Goal: Task Accomplishment & Management: Complete application form

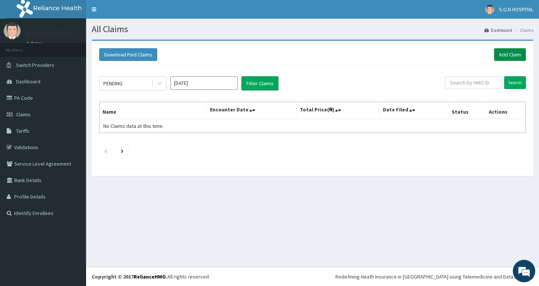
click at [501, 58] on link "Add Claim" at bounding box center [510, 54] width 32 height 13
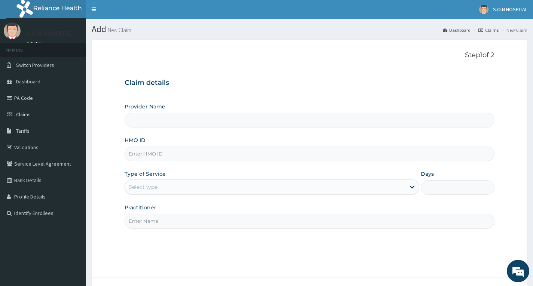
click at [170, 157] on input "HMO ID" at bounding box center [310, 154] width 370 height 15
type input "SISTERS OF NATIVITY HOSPITAL"
type input "MHP/10109/B"
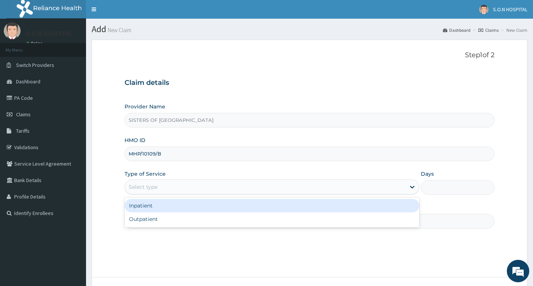
click at [167, 190] on div "Select type" at bounding box center [265, 187] width 281 height 12
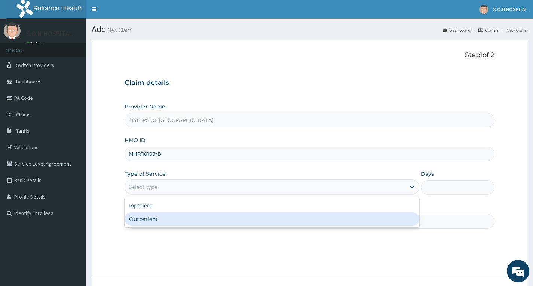
click at [182, 217] on div "Outpatient" at bounding box center [272, 219] width 295 height 13
type input "1"
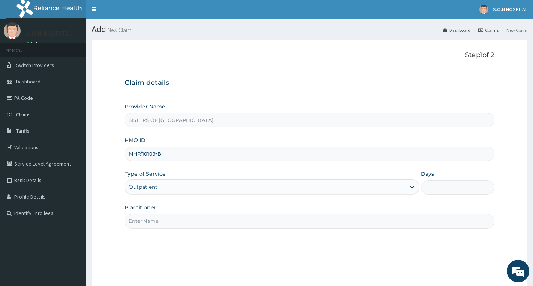
click at [203, 225] on input "Practitioner" at bounding box center [310, 221] width 370 height 15
type input "Dr. Edwina"
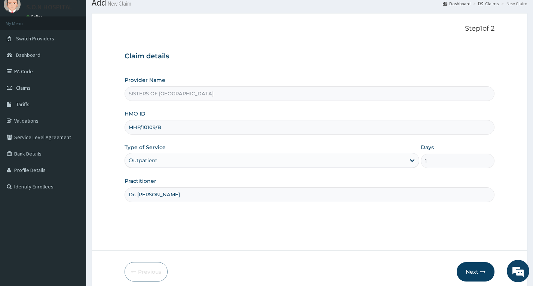
scroll to position [58, 0]
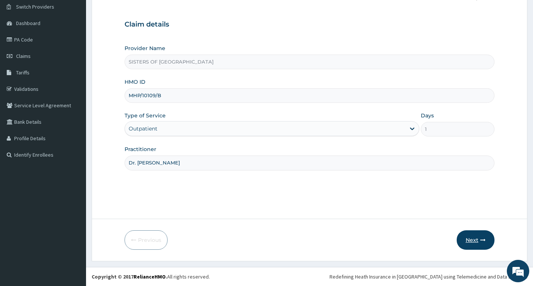
click at [486, 239] on icon "button" at bounding box center [483, 240] width 5 height 5
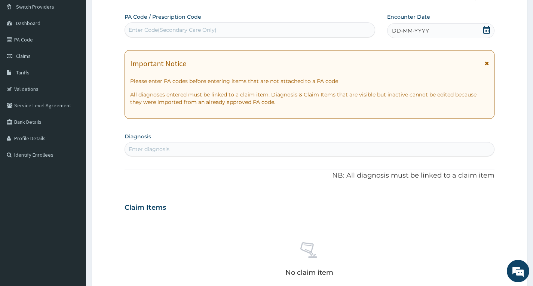
click at [201, 27] on div "Enter Code(Secondary Care Only)" at bounding box center [173, 29] width 88 height 7
type input "PA/824C01"
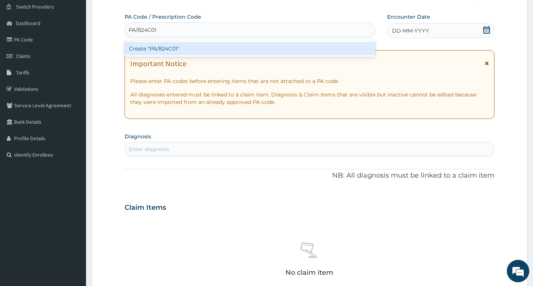
click at [211, 49] on div "Create "PA/824C01"" at bounding box center [250, 48] width 251 height 13
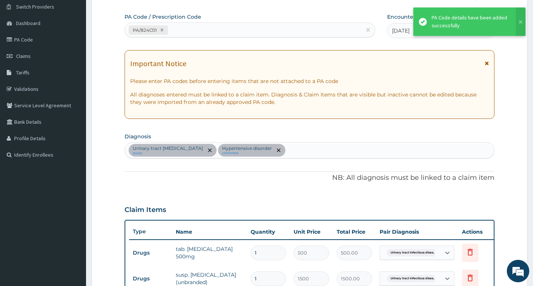
scroll to position [275, 0]
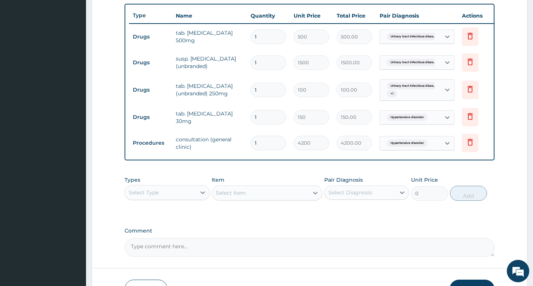
click at [259, 92] on input "1" at bounding box center [269, 90] width 36 height 15
type input "10"
type input "1000.00"
type input "100"
type input "10000.00"
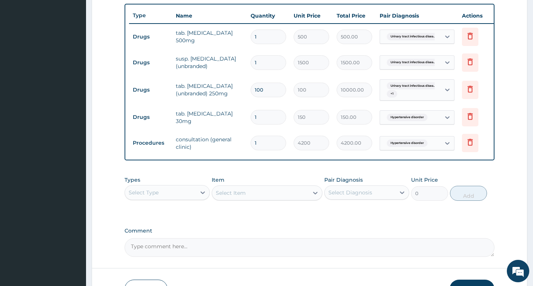
type input "10"
type input "1000.00"
type input "1"
type input "100.00"
type input "12"
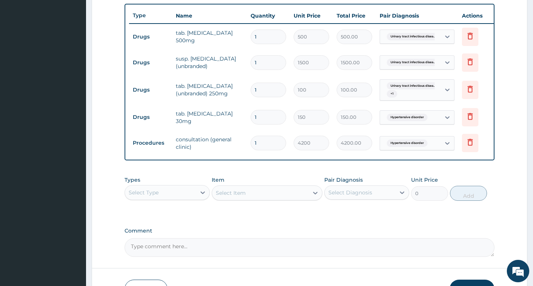
type input "1200.00"
type input "120"
type input "12000.00"
type input "12"
type input "1200.00"
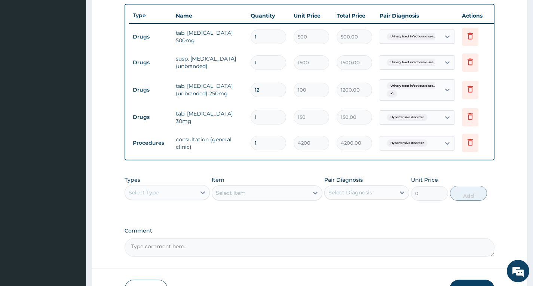
type input "126"
type input "12600.00"
type input "126"
click at [271, 118] on input "1" at bounding box center [269, 117] width 36 height 15
type input "10"
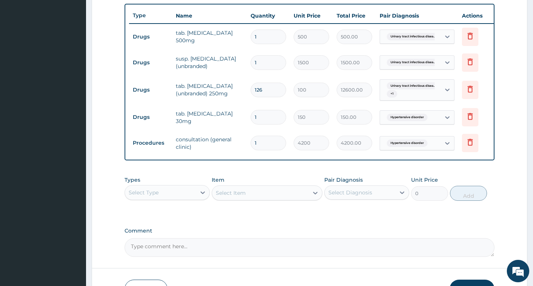
type input "1500.00"
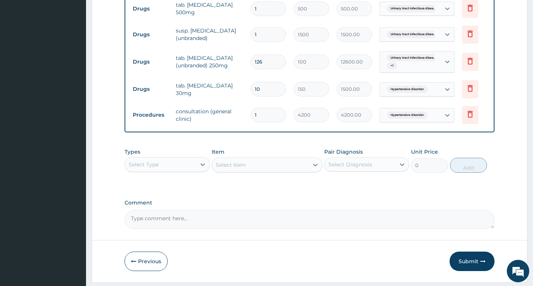
scroll to position [330, 0]
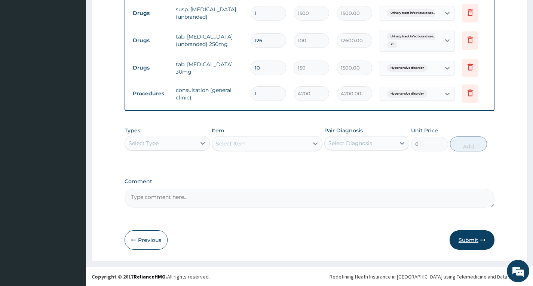
type input "10"
click at [468, 238] on button "Submit" at bounding box center [472, 240] width 45 height 19
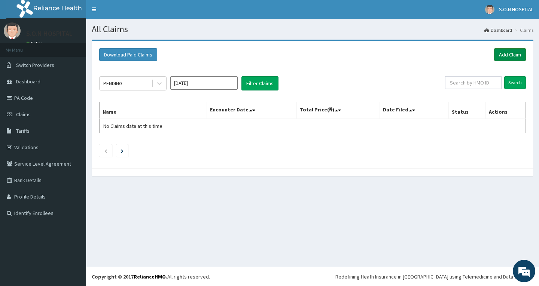
click at [512, 56] on link "Add Claim" at bounding box center [510, 54] width 32 height 13
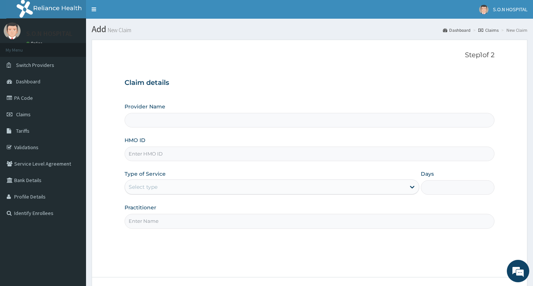
type input "SISTERS OF NATIVITY HOSPITAL"
click at [136, 156] on input "HMO ID" at bounding box center [310, 154] width 370 height 15
type input "GVL/10053/C"
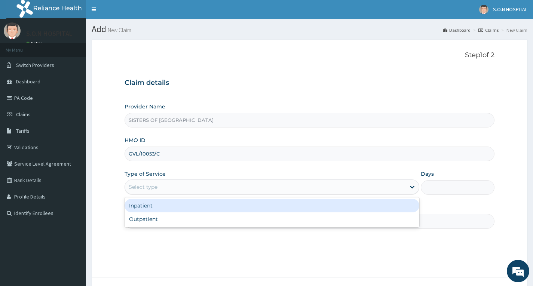
click at [136, 186] on div "Select type" at bounding box center [143, 186] width 29 height 7
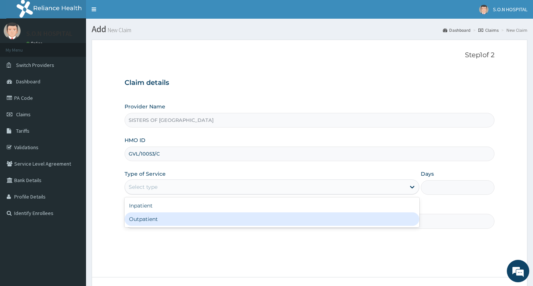
click at [150, 222] on div "Outpatient" at bounding box center [272, 219] width 295 height 13
type input "1"
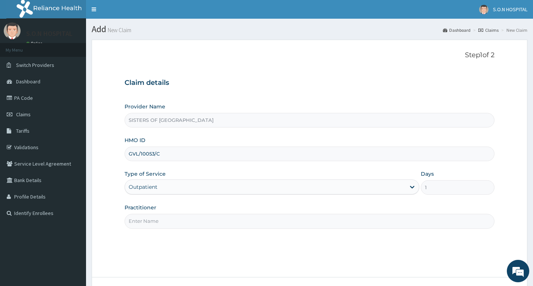
click at [150, 222] on input "Practitioner" at bounding box center [310, 221] width 370 height 15
type input "Dr. Ugwu"
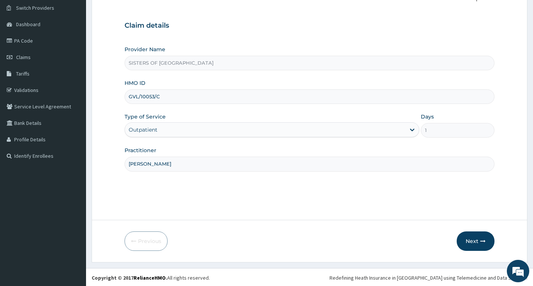
scroll to position [58, 0]
click at [474, 248] on button "Next" at bounding box center [476, 240] width 38 height 19
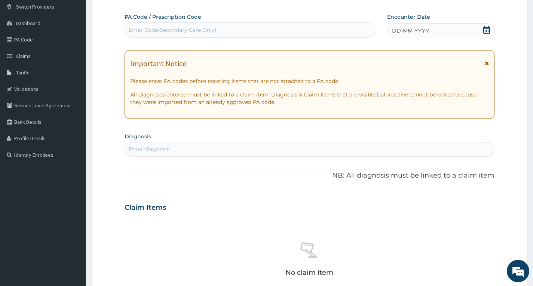
click at [199, 34] on div "Enter Code(Secondary Care Only)" at bounding box center [250, 30] width 250 height 12
type input "PA/331AEE"
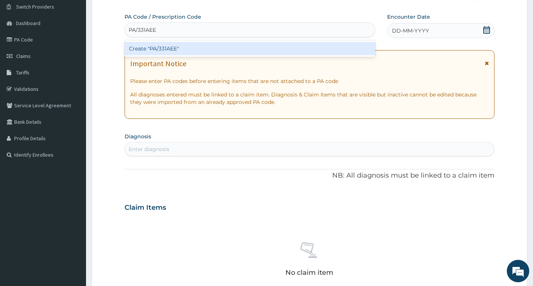
click at [212, 47] on div "Create "PA/331AEE"" at bounding box center [250, 48] width 251 height 13
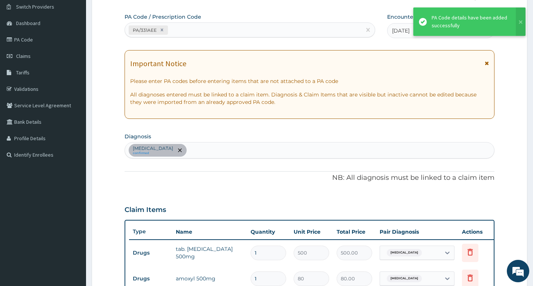
scroll to position [274, 0]
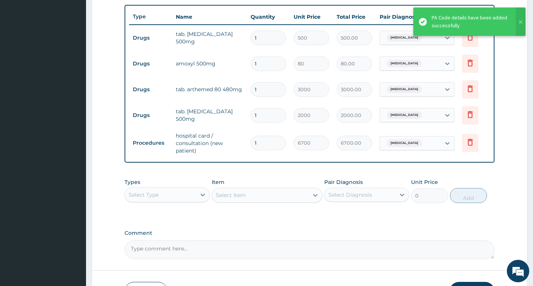
click at [267, 61] on input "1" at bounding box center [269, 64] width 36 height 15
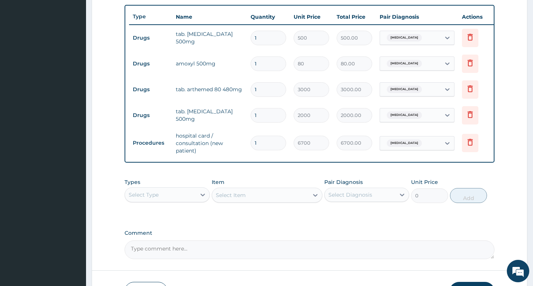
type input "0.00"
type input "2"
type input "160.00"
type input "20"
type input "1600.00"
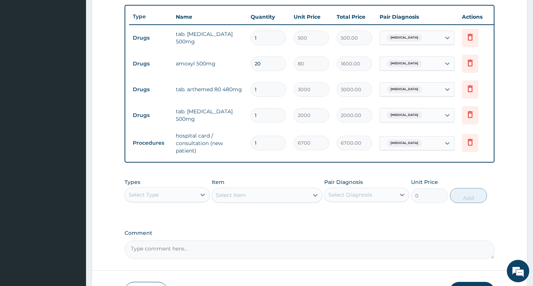
type input "2"
type input "160.00"
type input "0.00"
type input "3"
type input "240.00"
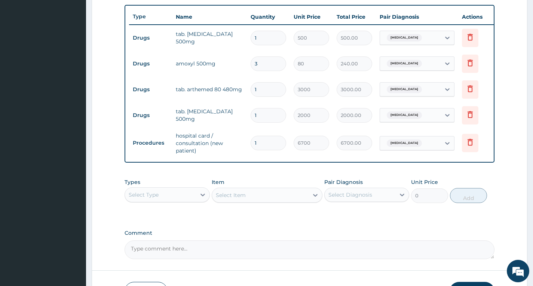
type input "30"
type input "2400.00"
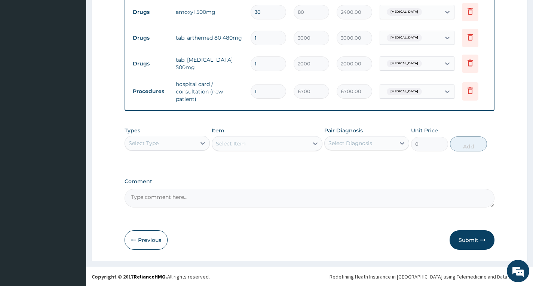
scroll to position [331, 0]
type input "30"
click at [479, 242] on button "Submit" at bounding box center [472, 240] width 45 height 19
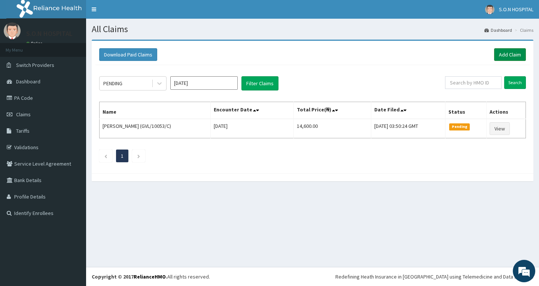
click at [515, 60] on link "Add Claim" at bounding box center [510, 54] width 32 height 13
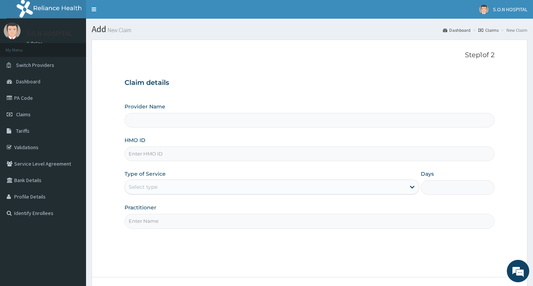
type input "SISTERS OF [GEOGRAPHIC_DATA]"
click at [173, 152] on input "HMO ID" at bounding box center [310, 154] width 370 height 15
type input "NPM/10077/C"
click at [154, 191] on div "Select type" at bounding box center [265, 187] width 281 height 12
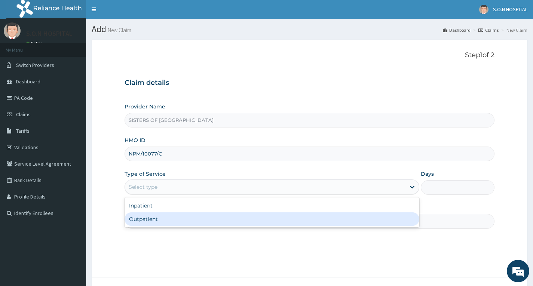
click at [161, 220] on div "Outpatient" at bounding box center [272, 219] width 295 height 13
type input "1"
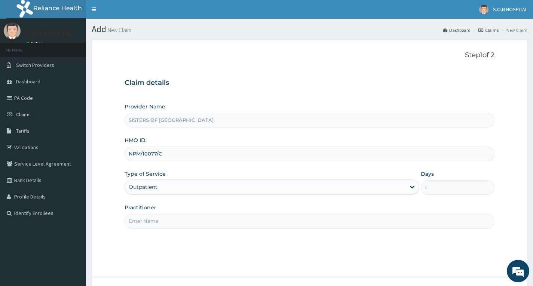
click at [161, 220] on input "Practitioner" at bounding box center [310, 221] width 370 height 15
type input "Dr. Uzo"
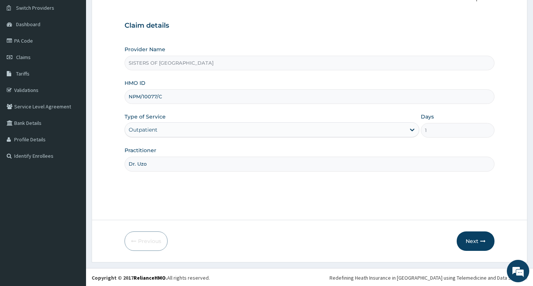
scroll to position [58, 0]
click at [479, 238] on button "Next" at bounding box center [476, 240] width 38 height 19
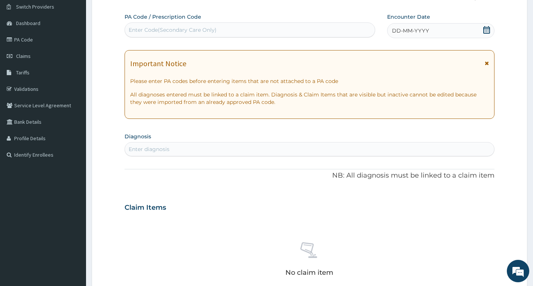
click at [186, 28] on div "Enter Code(Secondary Care Only)" at bounding box center [173, 29] width 88 height 7
type input "PA/1CC185"
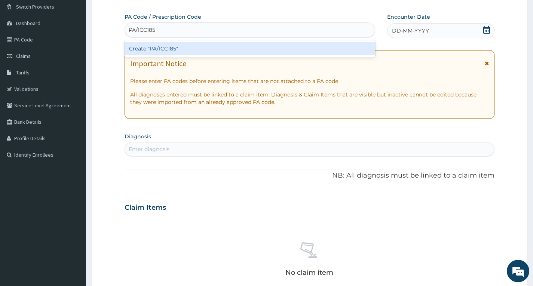
click at [184, 54] on div "Create "PA/1CC185"" at bounding box center [250, 48] width 251 height 13
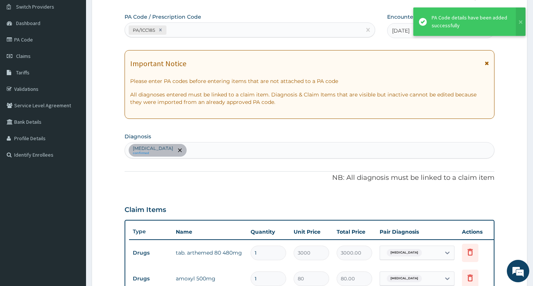
scroll to position [246, 0]
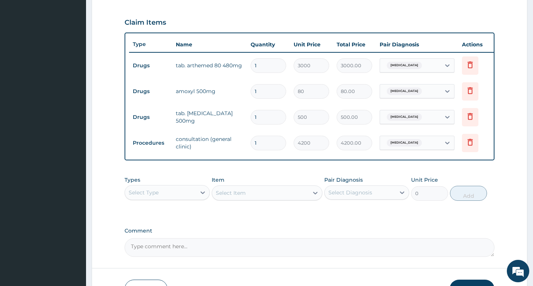
click at [268, 95] on input "1" at bounding box center [269, 91] width 36 height 15
type input "0.00"
type input "2"
type input "160.00"
type input "20"
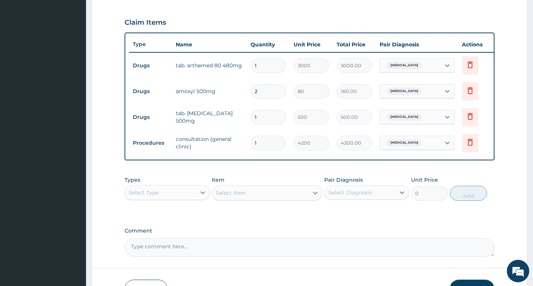
type input "1600.00"
type input "2"
type input "160.00"
type input "26"
type input "2080.00"
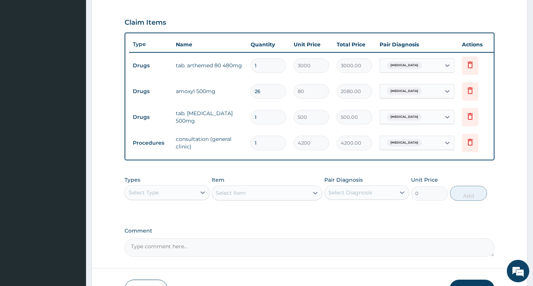
type input "2"
type input "160.00"
type input "25"
type input "2000.00"
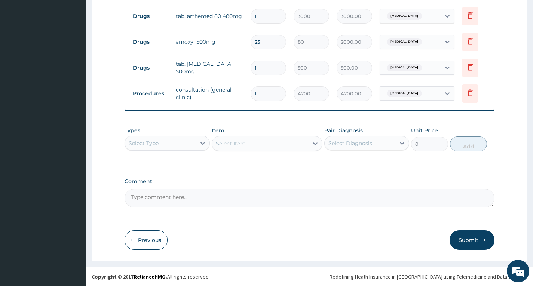
scroll to position [301, 0]
type input "25"
click at [458, 237] on button "Submit" at bounding box center [472, 240] width 45 height 19
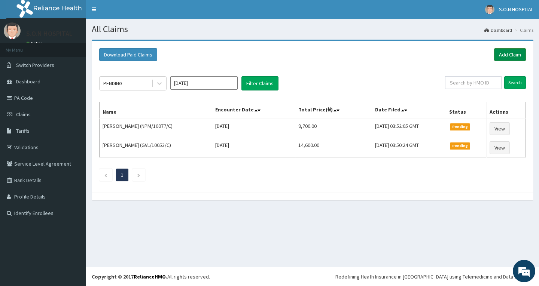
click at [511, 53] on link "Add Claim" at bounding box center [510, 54] width 32 height 13
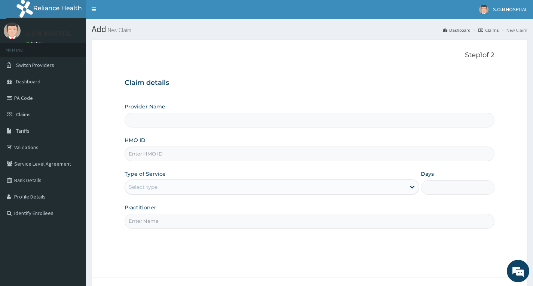
type input "SISTERS OF [GEOGRAPHIC_DATA]"
click at [167, 150] on input "HMO ID" at bounding box center [310, 154] width 370 height 15
type input "FMI/10190/E"
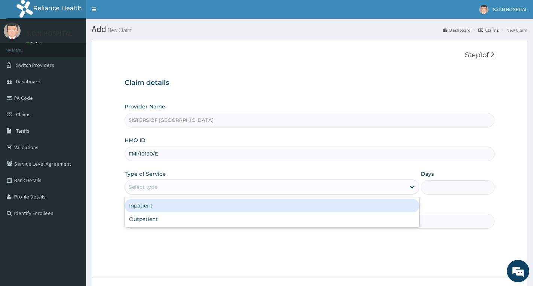
click at [179, 188] on div "Select type" at bounding box center [265, 187] width 281 height 12
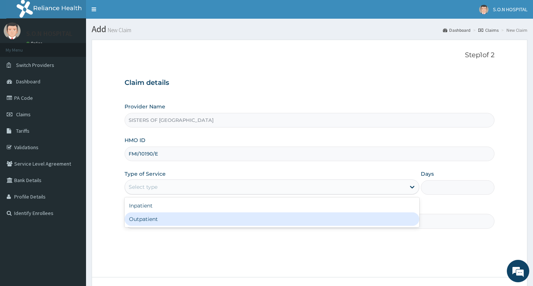
click at [172, 216] on div "Outpatient" at bounding box center [272, 219] width 295 height 13
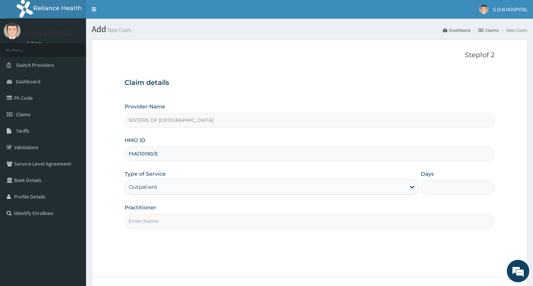
type input "1"
click at [172, 218] on input "Practitioner" at bounding box center [310, 221] width 370 height 15
type input "Dr. Miracle"
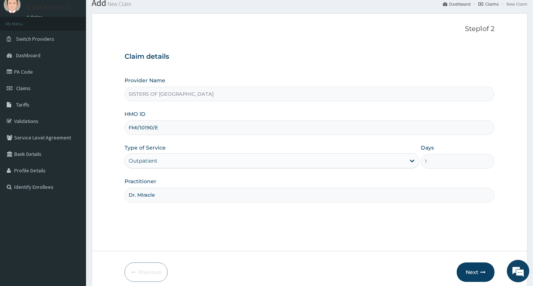
scroll to position [58, 0]
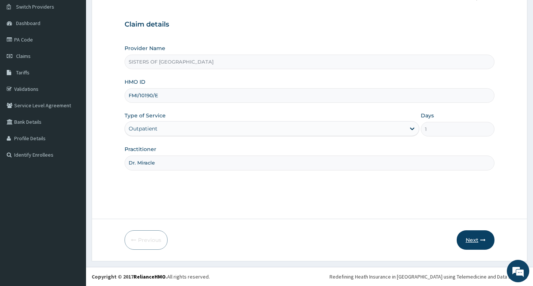
click at [480, 244] on button "Next" at bounding box center [476, 240] width 38 height 19
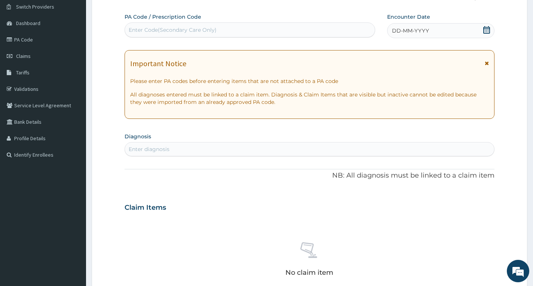
click at [220, 30] on div "Enter Code(Secondary Care Only)" at bounding box center [250, 30] width 250 height 12
type input "PA/D735D1"
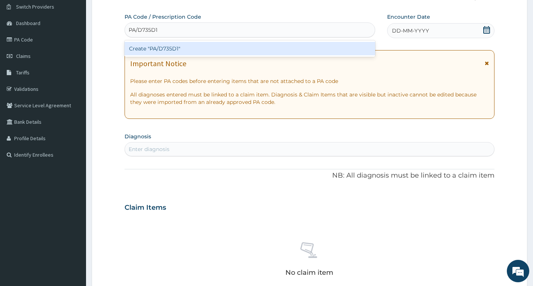
click at [216, 50] on div "Create "PA/D735D1"" at bounding box center [250, 48] width 251 height 13
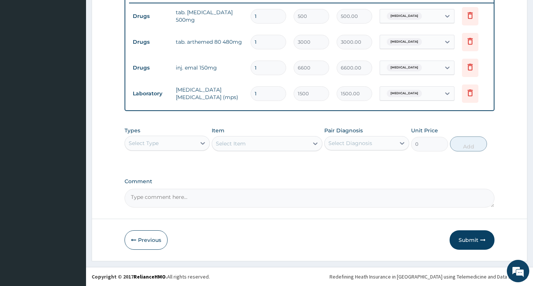
scroll to position [301, 0]
click at [469, 243] on button "Submit" at bounding box center [472, 240] width 45 height 19
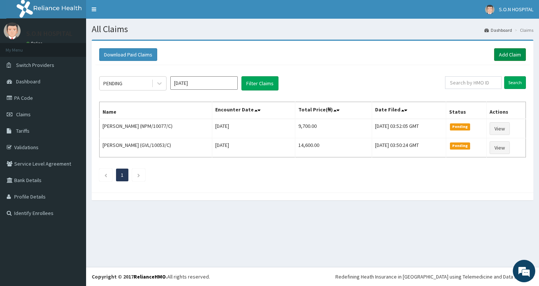
click at [516, 54] on link "Add Claim" at bounding box center [510, 54] width 32 height 13
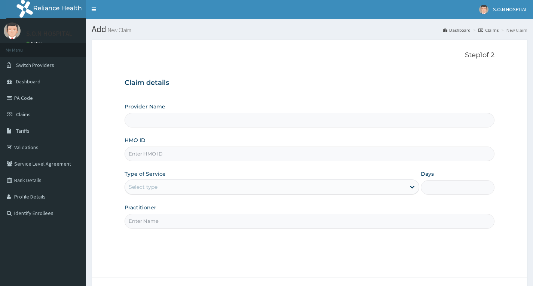
type input "SISTERS OF [GEOGRAPHIC_DATA]"
click at [180, 155] on input "HMO ID" at bounding box center [310, 154] width 370 height 15
type input "IPC/10009/A"
click at [177, 186] on div "Select type" at bounding box center [265, 187] width 281 height 12
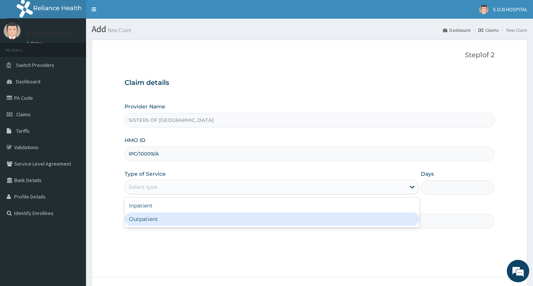
click at [177, 222] on div "Outpatient" at bounding box center [272, 219] width 295 height 13
type input "1"
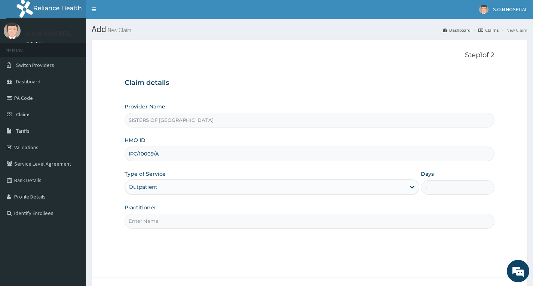
click at [177, 222] on input "Practitioner" at bounding box center [310, 221] width 370 height 15
type input "Dr. Uzo"
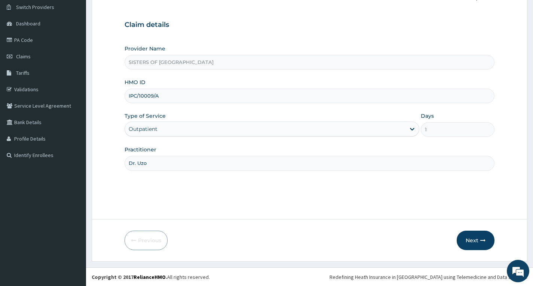
scroll to position [58, 0]
click at [475, 241] on button "Next" at bounding box center [476, 240] width 38 height 19
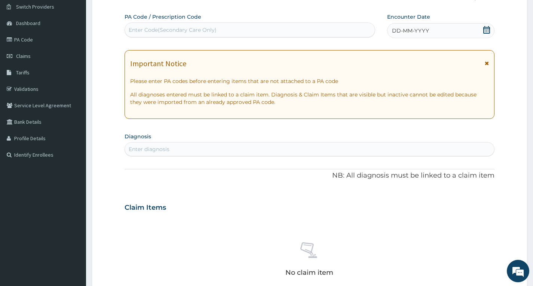
click at [180, 29] on div "Enter Code(Secondary Care Only)" at bounding box center [173, 29] width 88 height 7
type input "PA/46C69A"
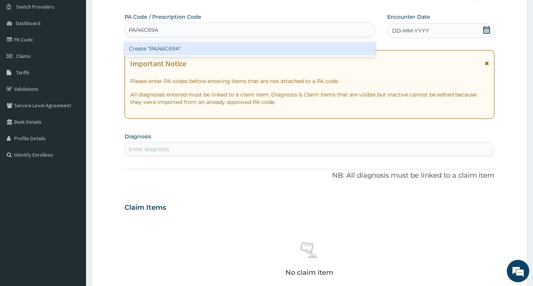
click at [179, 50] on div "Create "PA/46C69A"" at bounding box center [250, 48] width 251 height 13
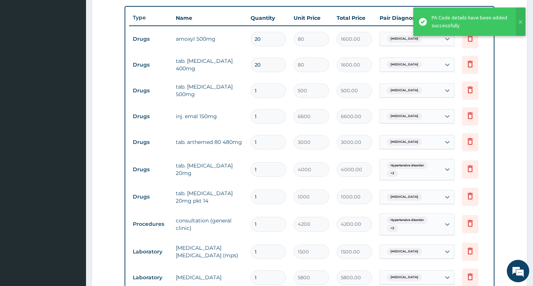
scroll to position [260, 0]
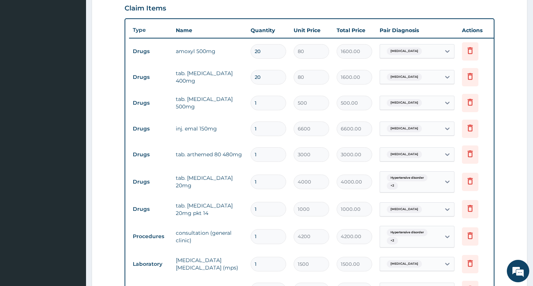
click at [270, 179] on input "1" at bounding box center [269, 182] width 36 height 15
type input "0.00"
type input "2"
type input "8000.00"
type input "1"
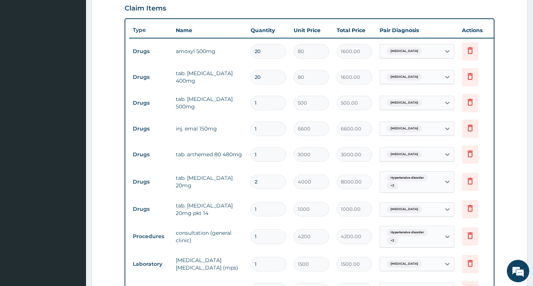
type input "4000.00"
click at [276, 51] on input "20" at bounding box center [269, 51] width 36 height 15
type input "2"
type input "160.00"
type input "25"
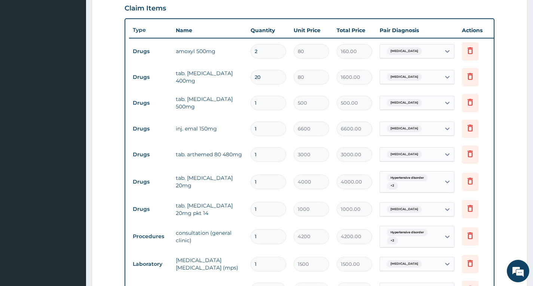
type input "2000.00"
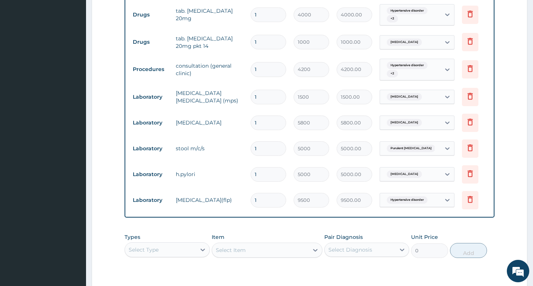
scroll to position [540, 0]
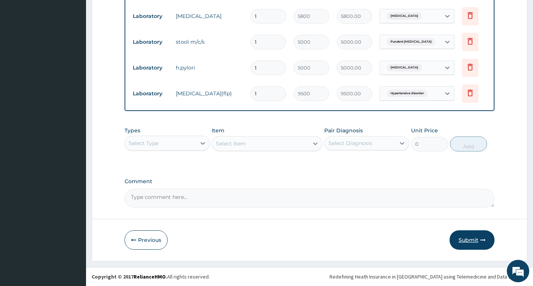
type input "25"
click at [486, 238] on icon "button" at bounding box center [483, 240] width 5 height 5
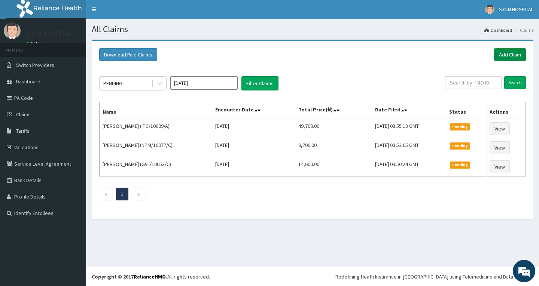
click at [507, 52] on link "Add Claim" at bounding box center [510, 54] width 32 height 13
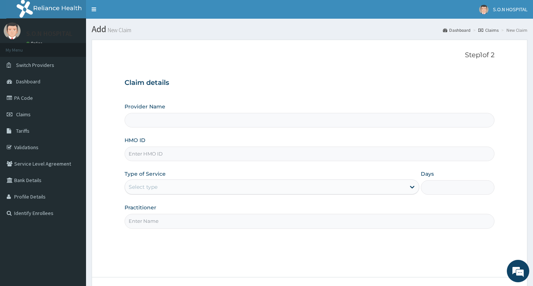
type input "SISTERS OF [GEOGRAPHIC_DATA]"
click at [183, 153] on input "HMO ID" at bounding box center [310, 154] width 370 height 15
type input "NPM/10077/D"
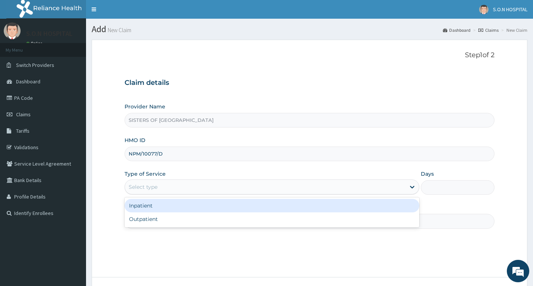
click at [179, 185] on div "Select type" at bounding box center [265, 187] width 281 height 12
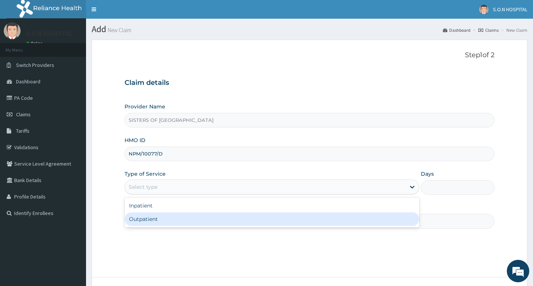
click at [172, 218] on div "Outpatient" at bounding box center [272, 219] width 295 height 13
type input "1"
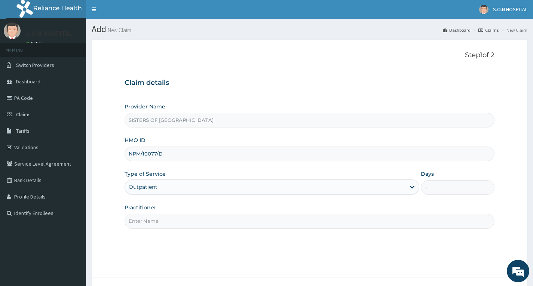
click at [172, 219] on input "Practitioner" at bounding box center [310, 221] width 370 height 15
type input "Dr. Uzo"
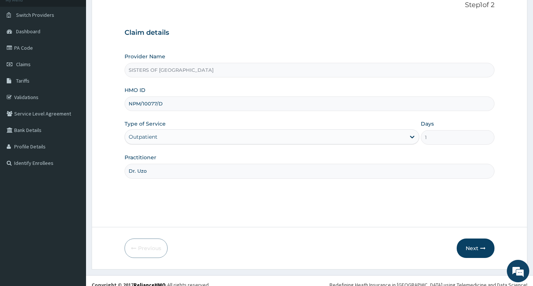
scroll to position [58, 0]
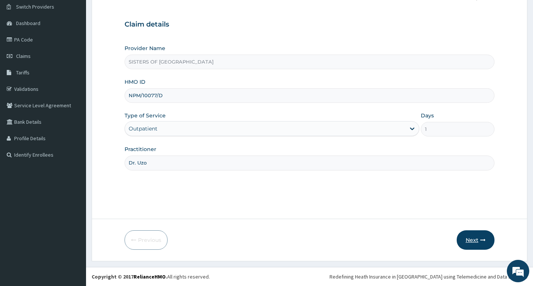
click at [478, 244] on button "Next" at bounding box center [476, 240] width 38 height 19
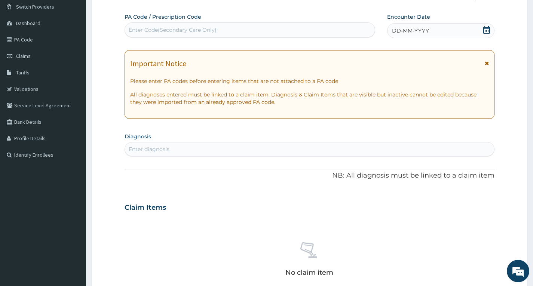
click at [227, 31] on div "Enter Code(Secondary Care Only)" at bounding box center [250, 30] width 250 height 12
type input "PA/394CD6"
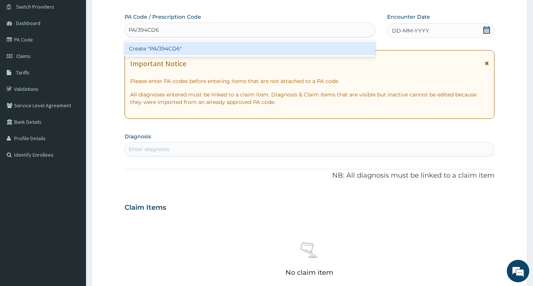
click at [223, 46] on div "Create "PA/394CD6"" at bounding box center [250, 48] width 251 height 13
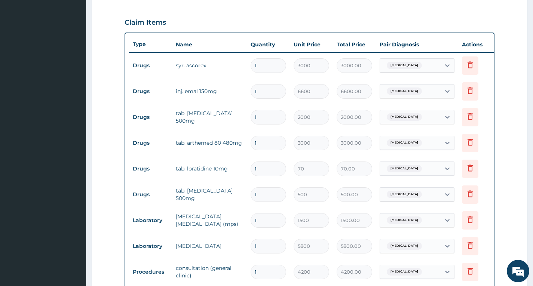
scroll to position [263, 0]
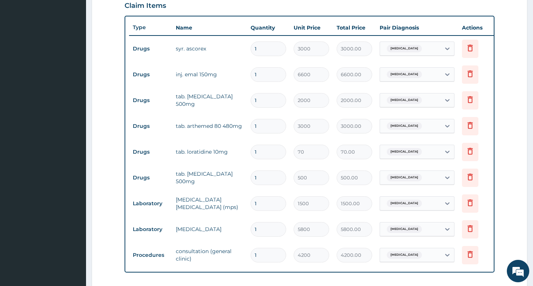
click at [278, 153] on input "1" at bounding box center [269, 152] width 36 height 15
type input "10"
type input "700.00"
type input "0"
type input "0.00"
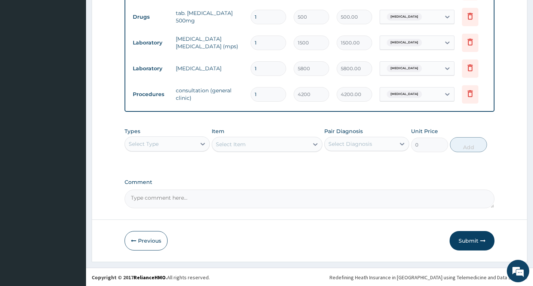
scroll to position [430, 0]
type input "0"
click at [475, 238] on button "Submit" at bounding box center [472, 240] width 45 height 19
click at [475, 241] on button "Submit" at bounding box center [472, 240] width 45 height 19
click at [467, 238] on button "Submit" at bounding box center [472, 240] width 45 height 19
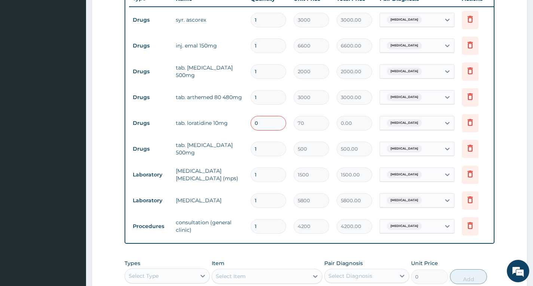
scroll to position [280, 0]
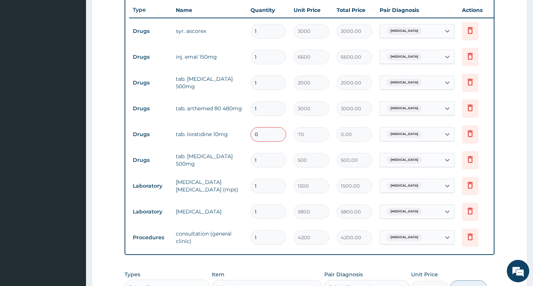
click at [277, 136] on input "0" at bounding box center [269, 134] width 36 height 15
type input "1"
type input "70.00"
type input "10"
type input "700.00"
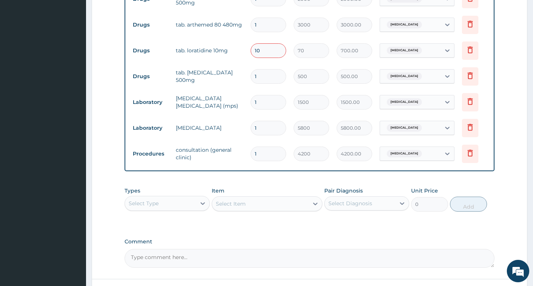
scroll to position [430, 0]
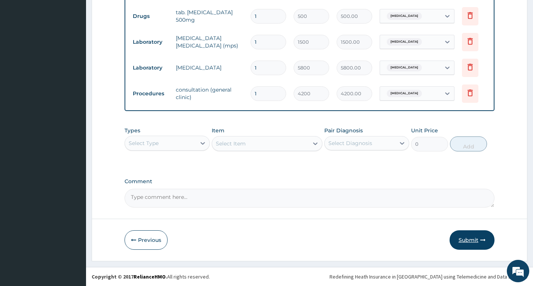
type input "10"
click at [460, 243] on button "Submit" at bounding box center [472, 240] width 45 height 19
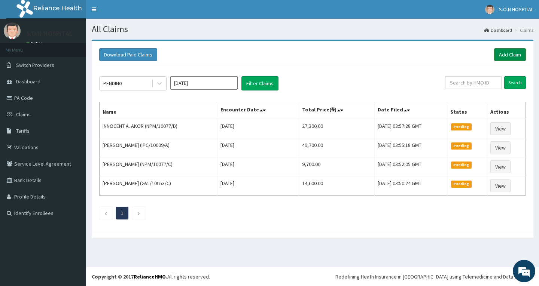
click at [508, 51] on link "Add Claim" at bounding box center [510, 54] width 32 height 13
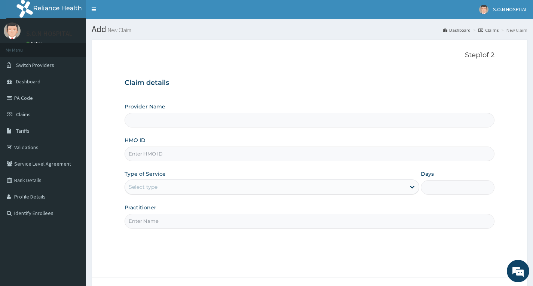
type input "SISTERS OF NATIVITY HOSPITAL"
click at [202, 155] on input "HMO ID" at bounding box center [310, 154] width 370 height 15
type input "GVL/10002/B"
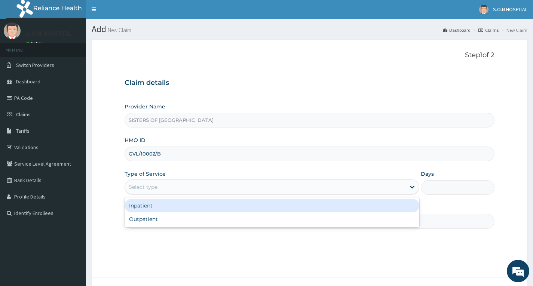
click at [196, 187] on div "Select type" at bounding box center [265, 187] width 281 height 12
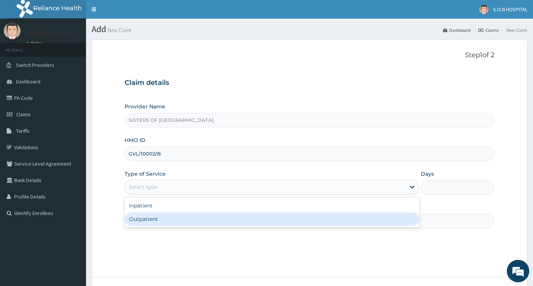
click at [192, 224] on div "Outpatient" at bounding box center [272, 219] width 295 height 13
type input "1"
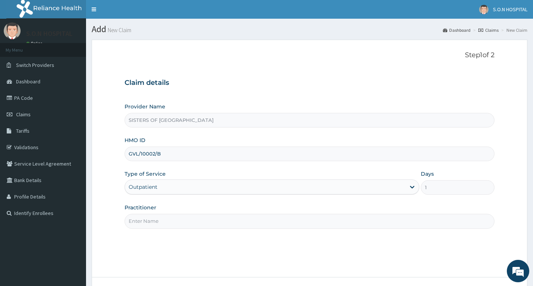
click at [192, 224] on input "Practitioner" at bounding box center [310, 221] width 370 height 15
type input "Dr. Uzo"
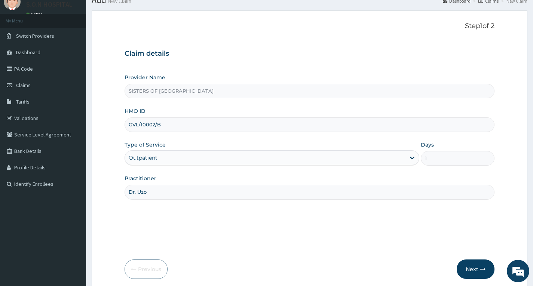
scroll to position [58, 0]
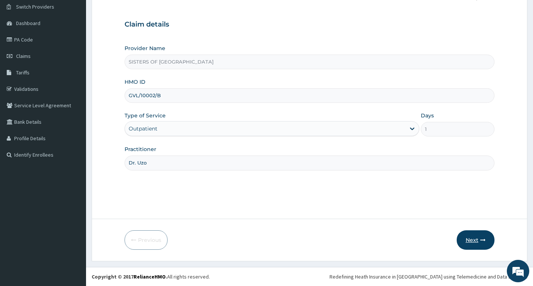
click at [481, 238] on icon "button" at bounding box center [483, 240] width 5 height 5
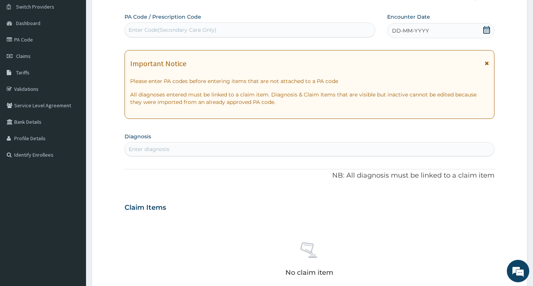
click at [231, 30] on div "Enter Code(Secondary Care Only)" at bounding box center [250, 30] width 250 height 12
type input "PA/485FFB"
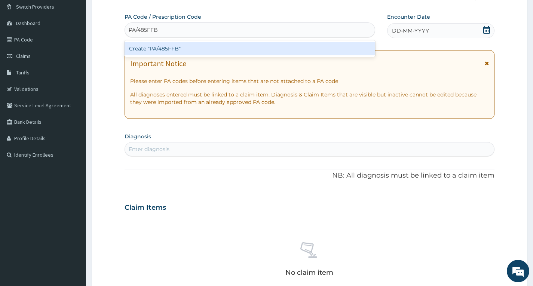
click at [229, 46] on div "Create "PA/485FFB"" at bounding box center [250, 48] width 251 height 13
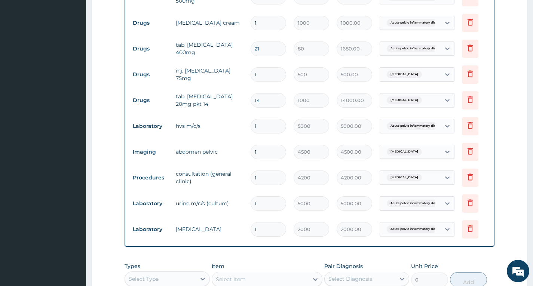
scroll to position [326, 0]
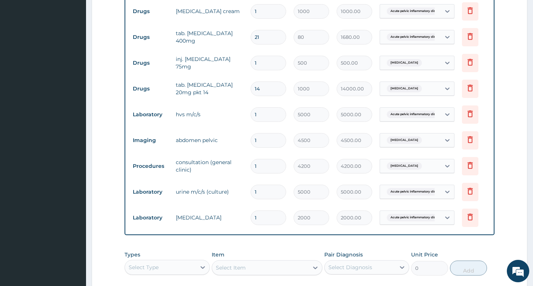
click at [267, 91] on input "14" at bounding box center [269, 89] width 36 height 15
type input "1"
type input "1000.00"
type input "0.00"
type input "3"
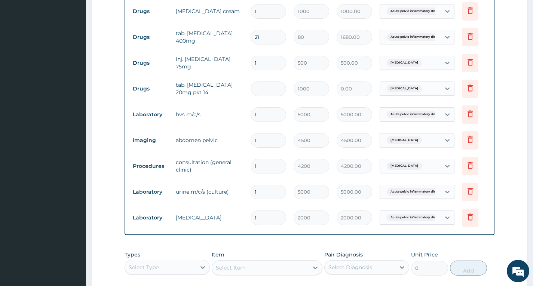
type input "3000.00"
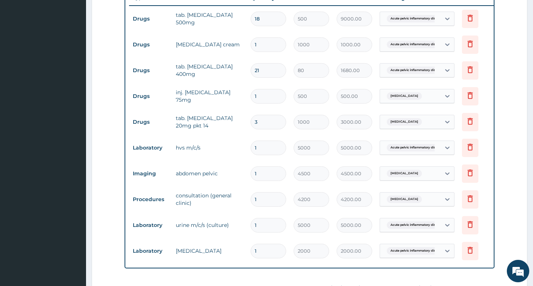
scroll to position [251, 0]
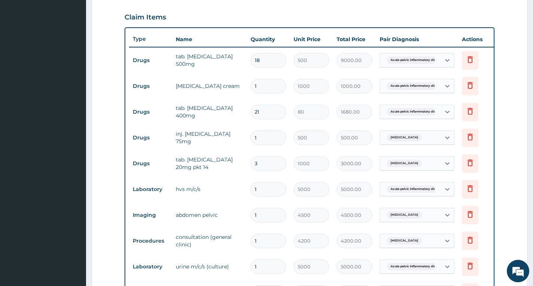
type input "3"
click at [266, 60] on input "18" at bounding box center [269, 60] width 36 height 15
type input "1"
type input "500.00"
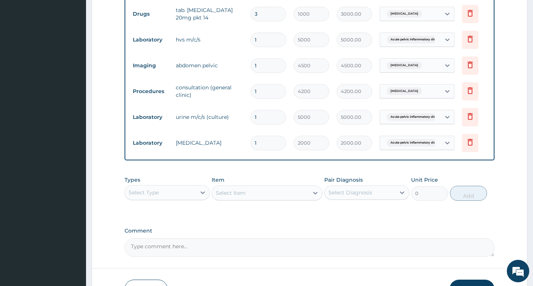
scroll to position [456, 0]
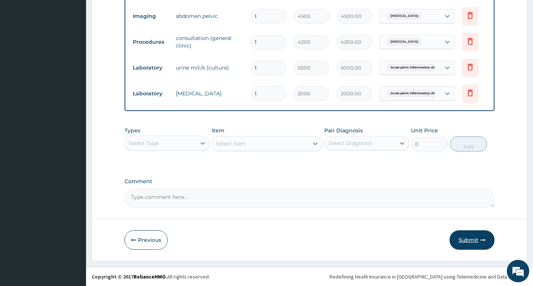
type input "1"
click at [460, 237] on button "Submit" at bounding box center [472, 240] width 45 height 19
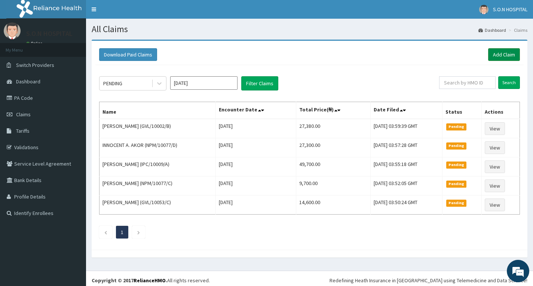
click at [499, 50] on link "Add Claim" at bounding box center [505, 54] width 32 height 13
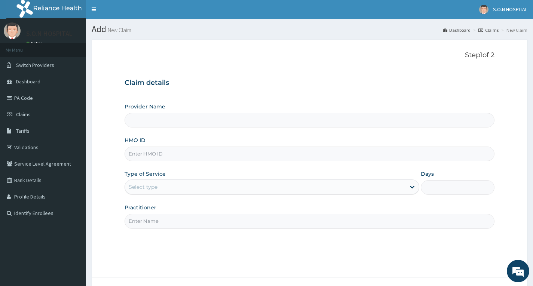
type input "SISTERS OF NATIVITY HOSPITAL"
click at [172, 156] on input "HMO ID" at bounding box center [310, 154] width 370 height 15
type input "SFA/11047/A"
click at [149, 182] on div "Select type" at bounding box center [265, 187] width 281 height 12
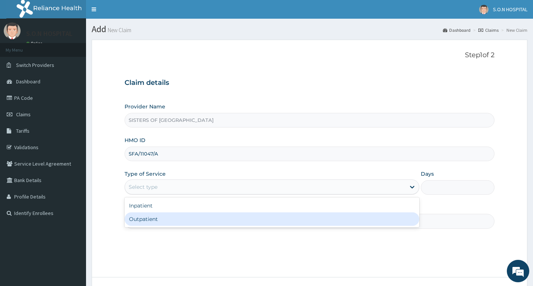
click at [159, 224] on div "Outpatient" at bounding box center [272, 219] width 295 height 13
type input "1"
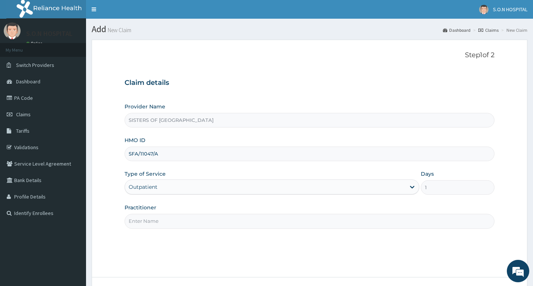
click at [159, 225] on input "Practitioner" at bounding box center [310, 221] width 370 height 15
type input "Dr. Miracle"
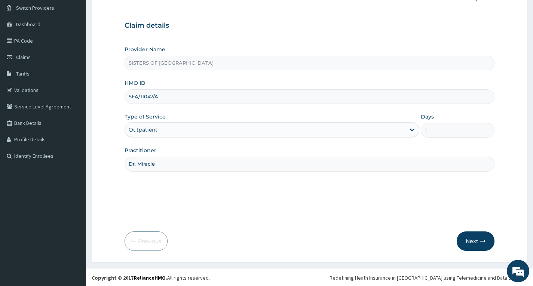
scroll to position [58, 0]
click at [472, 243] on button "Next" at bounding box center [476, 240] width 38 height 19
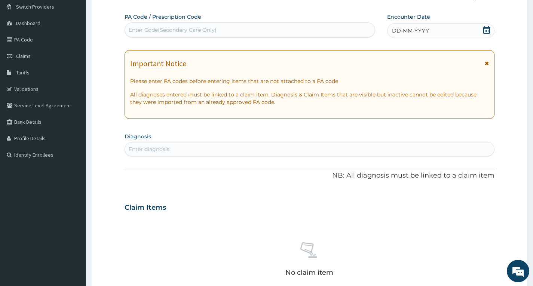
click at [178, 28] on div "Enter Code(Secondary Care Only)" at bounding box center [173, 29] width 88 height 7
type input "PA/69C9E8"
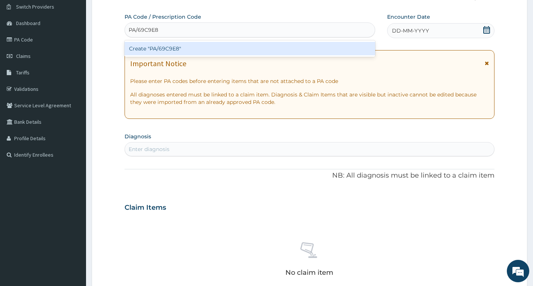
click at [205, 54] on div "Create "PA/69C9E8"" at bounding box center [250, 48] width 251 height 13
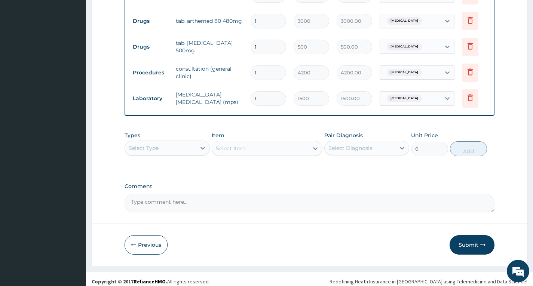
scroll to position [327, 0]
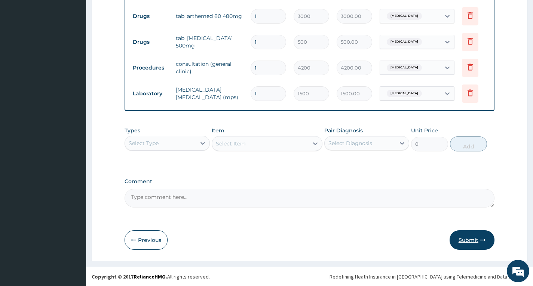
click at [472, 236] on button "Submit" at bounding box center [472, 240] width 45 height 19
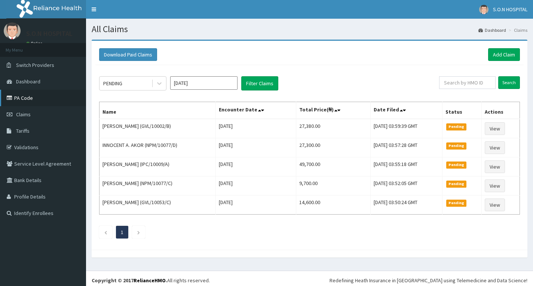
click at [25, 98] on link "PA Code" at bounding box center [43, 98] width 86 height 16
click at [506, 57] on link "Add Claim" at bounding box center [505, 54] width 32 height 13
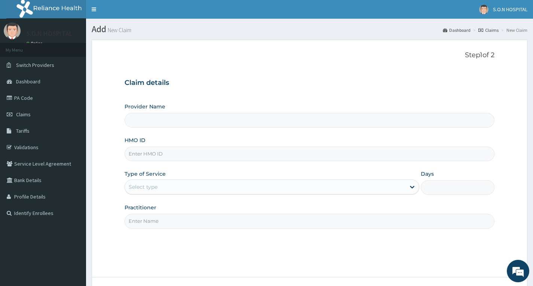
type input "SISTERS OF [GEOGRAPHIC_DATA]"
click at [181, 154] on input "HMO ID" at bounding box center [310, 154] width 370 height 15
type input "TDN/10002/A"
click at [181, 187] on div "Select type" at bounding box center [265, 187] width 281 height 12
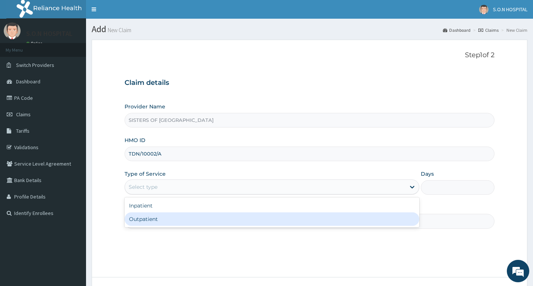
click at [176, 215] on div "Outpatient" at bounding box center [272, 219] width 295 height 13
type input "1"
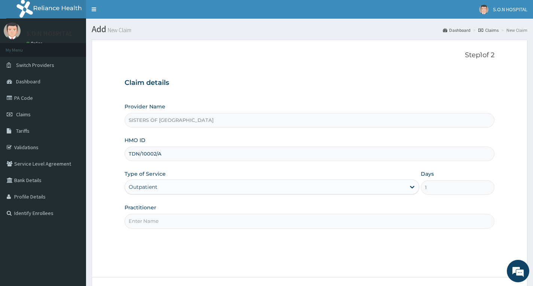
click at [175, 222] on input "Practitioner" at bounding box center [310, 221] width 370 height 15
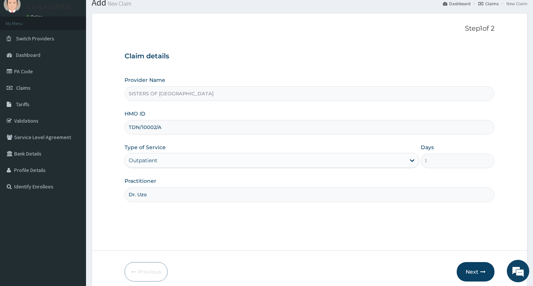
scroll to position [58, 0]
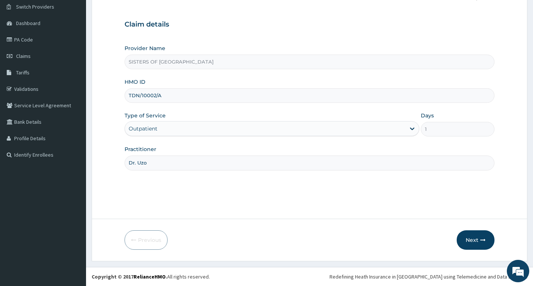
click at [159, 167] on input "Dr. Uzo" at bounding box center [310, 163] width 370 height 15
type input "[PERSON_NAME]"
click at [468, 237] on button "Next" at bounding box center [476, 240] width 38 height 19
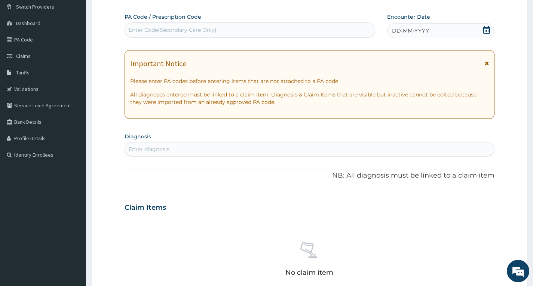
click at [156, 32] on div "Enter Code(Secondary Care Only)" at bounding box center [173, 29] width 88 height 7
type input "PA/B39A08"
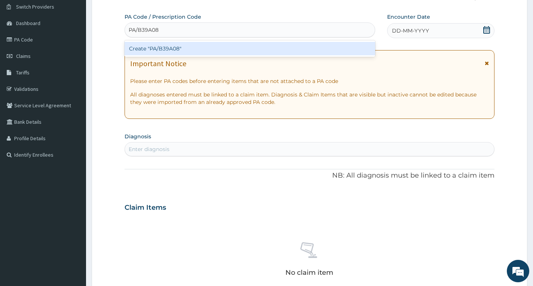
click at [182, 49] on div "Create "PA/B39A08"" at bounding box center [250, 48] width 251 height 13
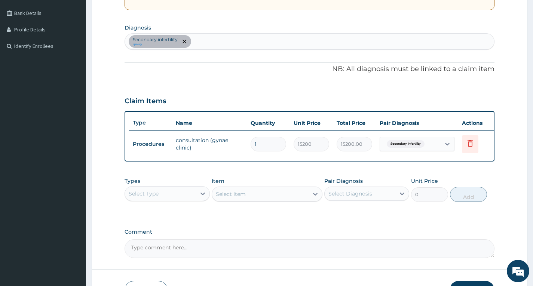
scroll to position [224, 0]
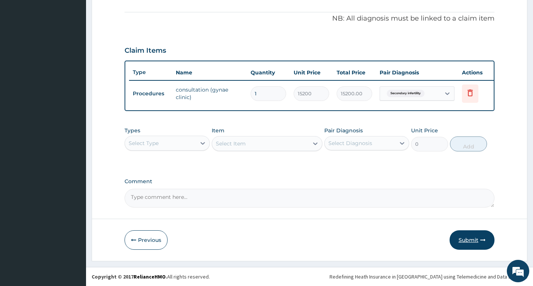
click at [468, 239] on button "Submit" at bounding box center [472, 240] width 45 height 19
